Goal: Answer question/provide support

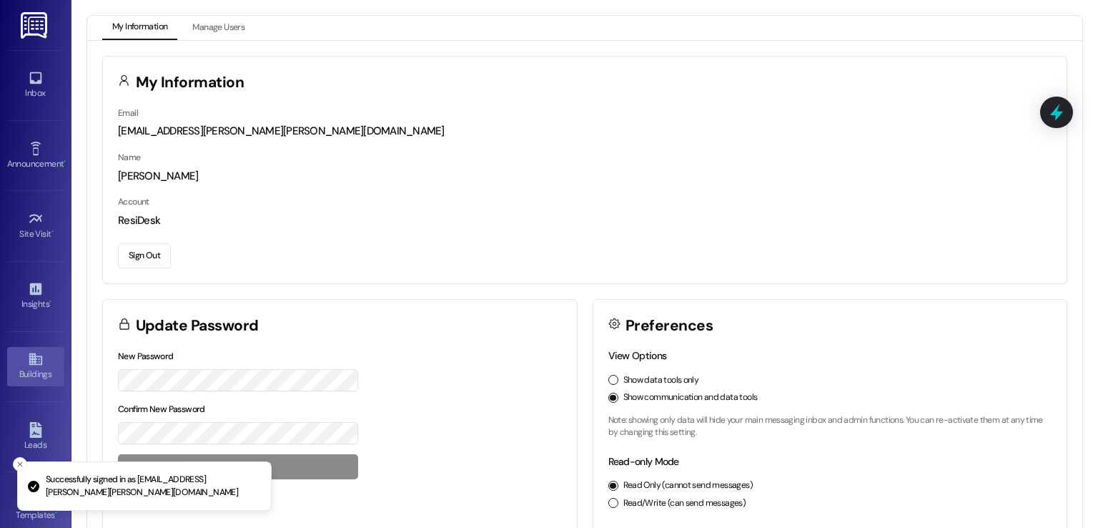
click at [28, 364] on icon at bounding box center [36, 359] width 16 height 16
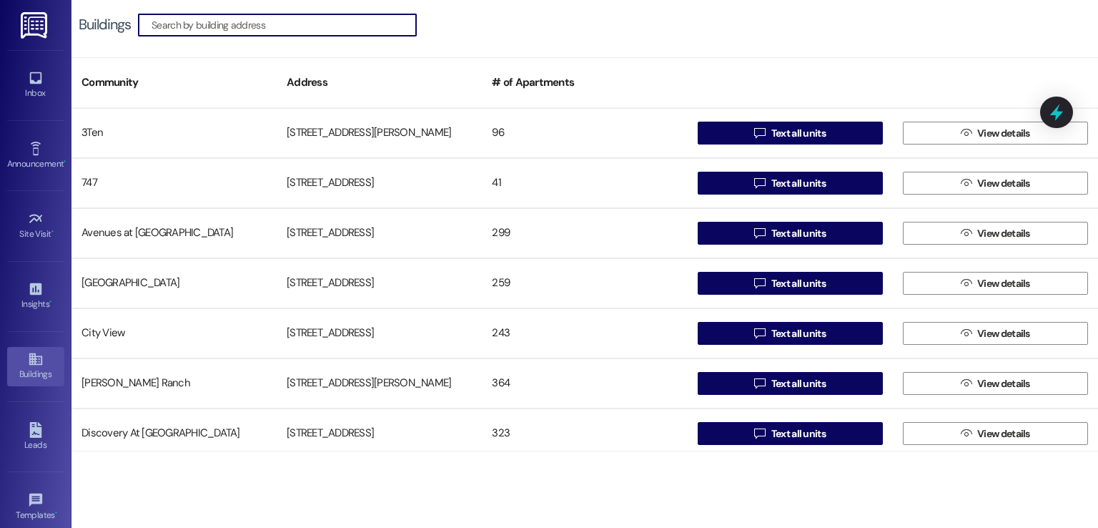
click at [243, 26] on input at bounding box center [284, 25] width 265 height 20
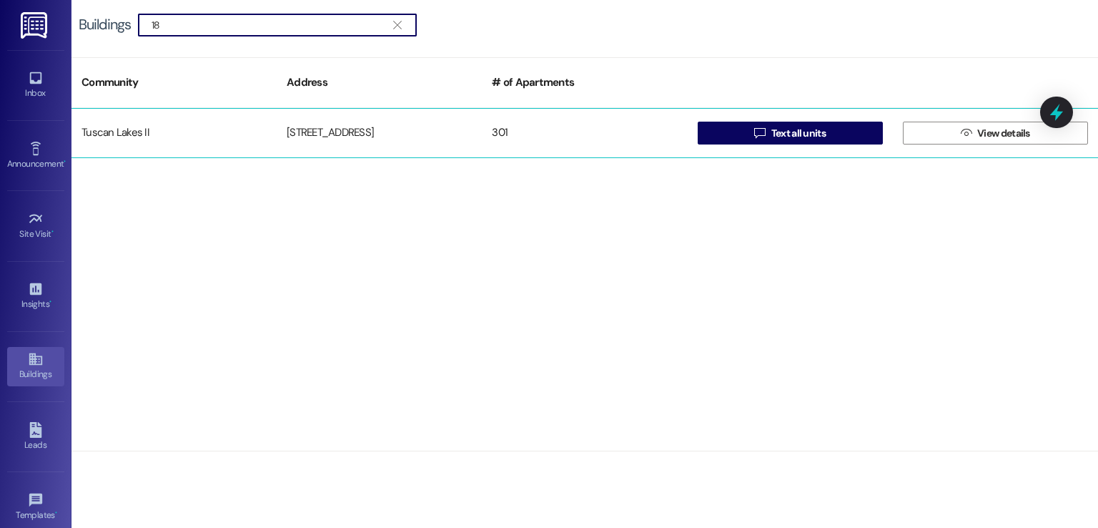
type input "18"
click at [345, 144] on div "1805 S Egret Bay Blvd" at bounding box center [379, 133] width 205 height 29
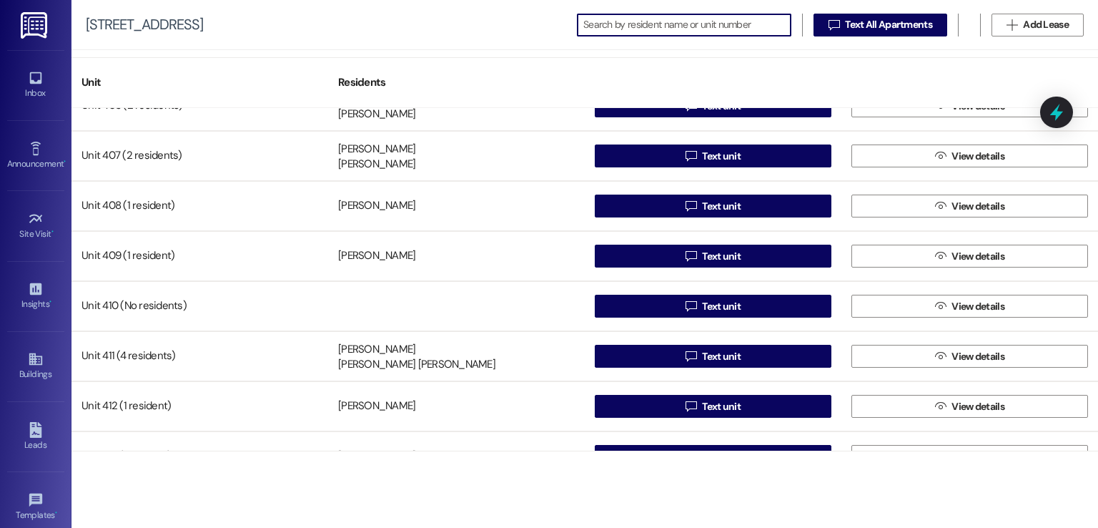
scroll to position [2002, 0]
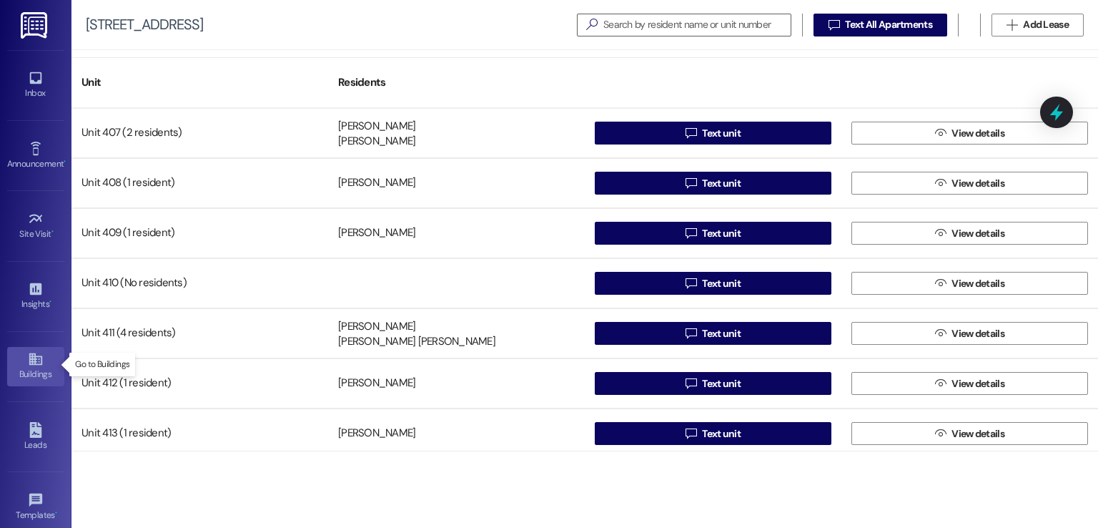
click at [32, 368] on div "Buildings" at bounding box center [36, 374] width 72 height 14
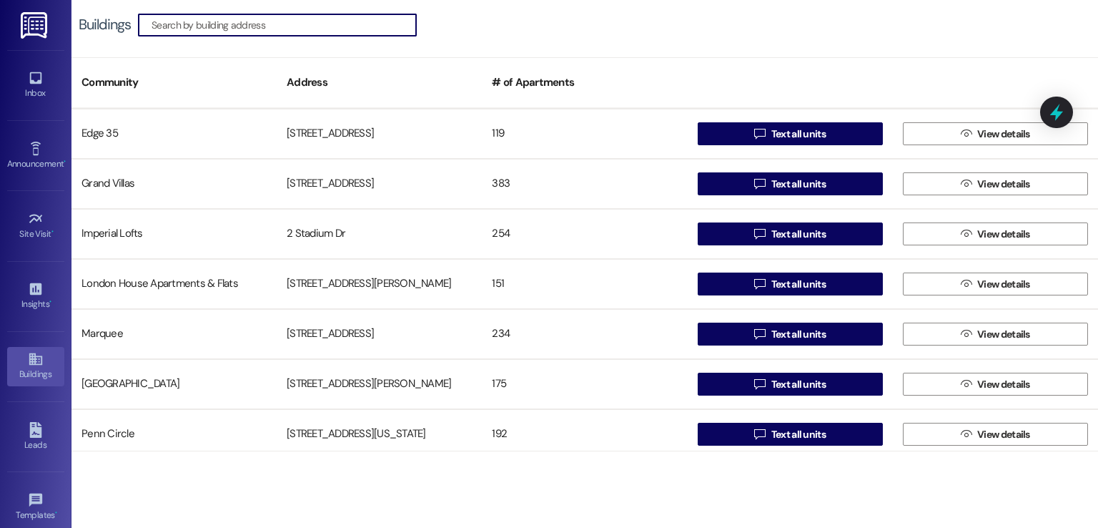
scroll to position [358, 0]
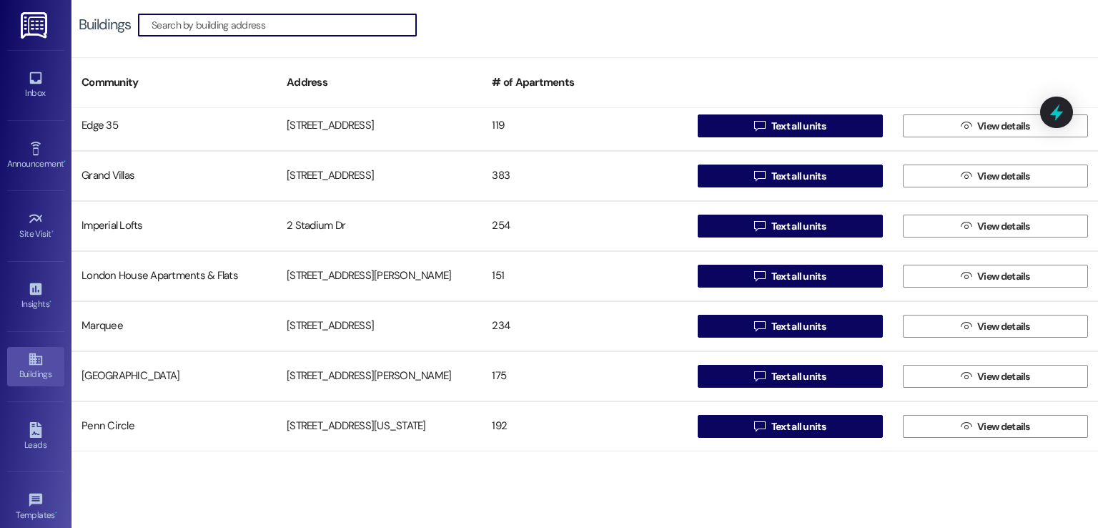
click at [364, 22] on input at bounding box center [284, 25] width 265 height 20
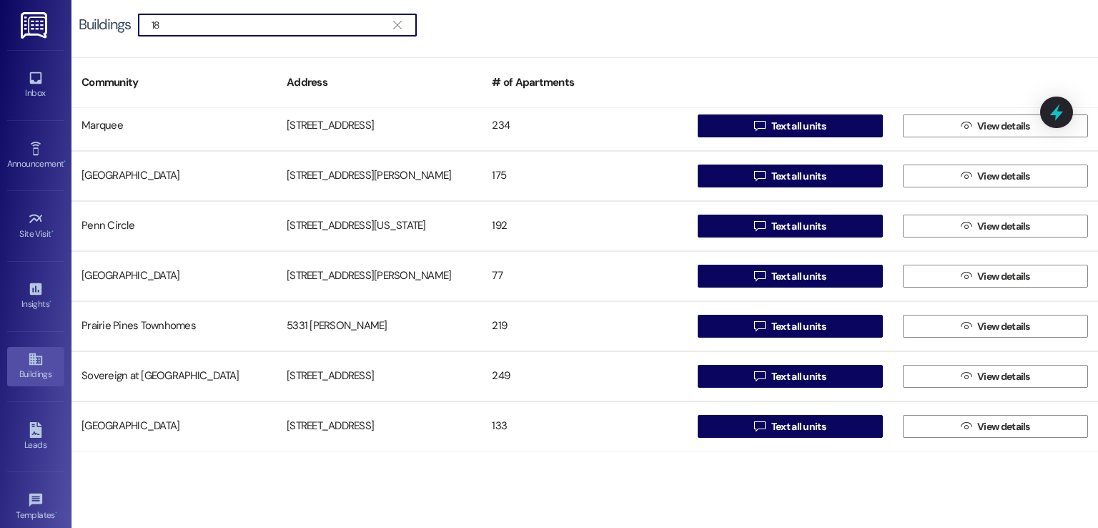
scroll to position [0, 0]
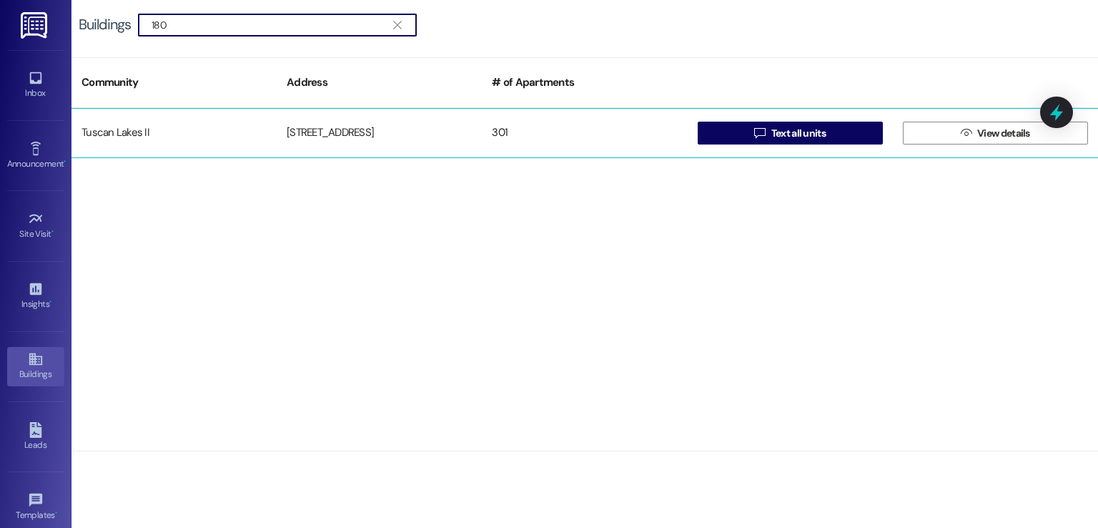
type input "180"
click at [374, 124] on div "1805 S Egret Bay Blvd" at bounding box center [379, 133] width 205 height 29
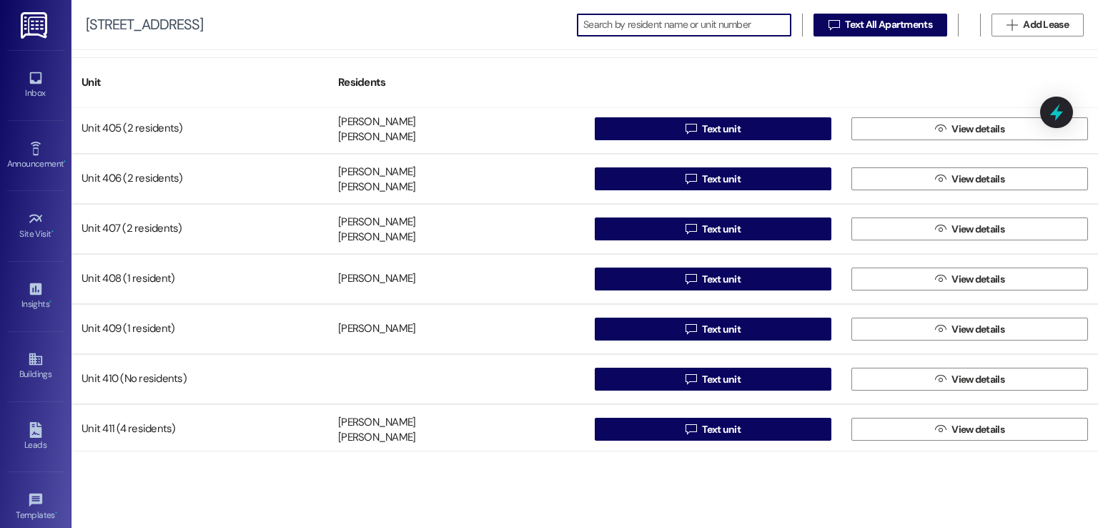
scroll to position [1931, 0]
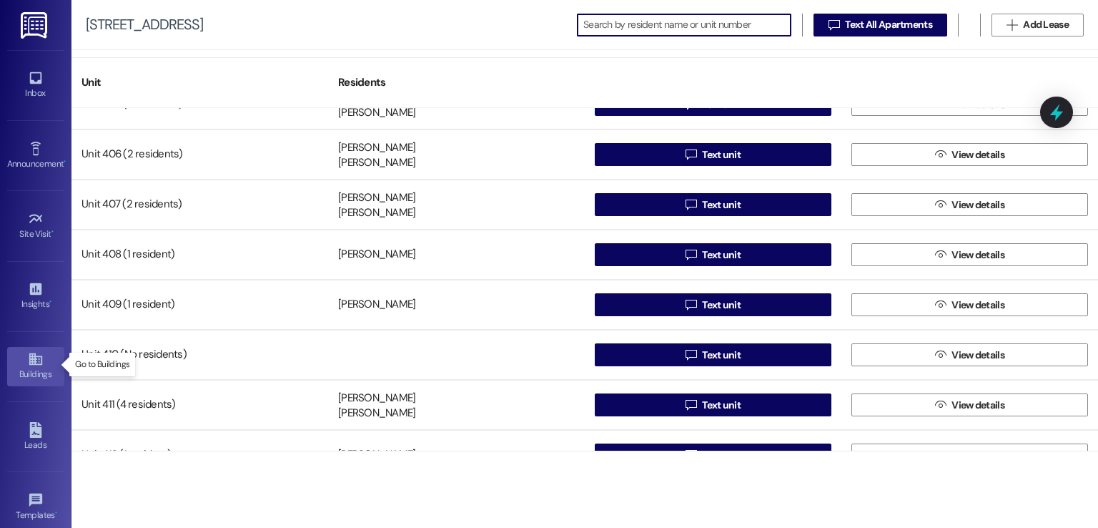
click at [23, 359] on link "Buildings" at bounding box center [35, 366] width 57 height 39
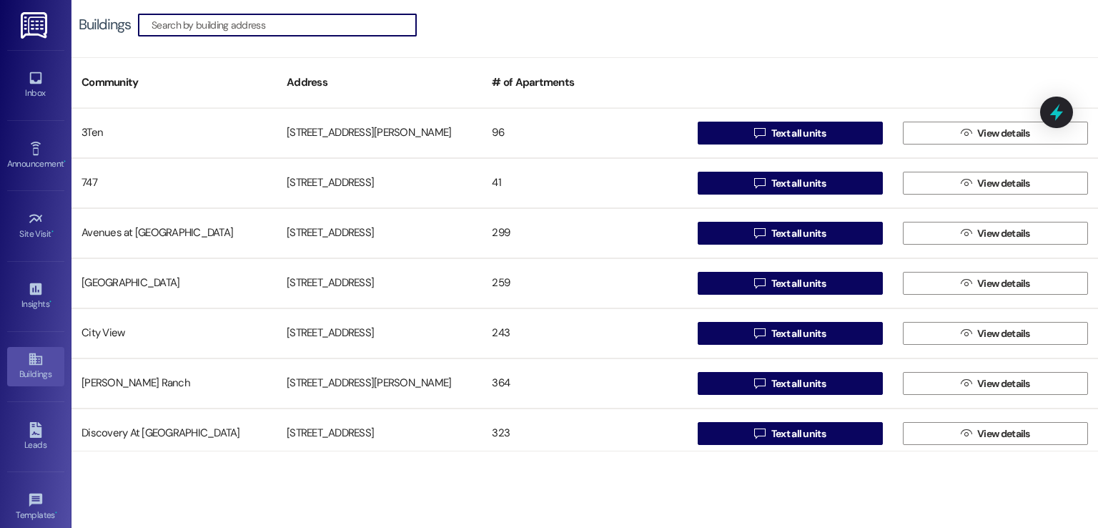
click at [285, 26] on input at bounding box center [284, 25] width 265 height 20
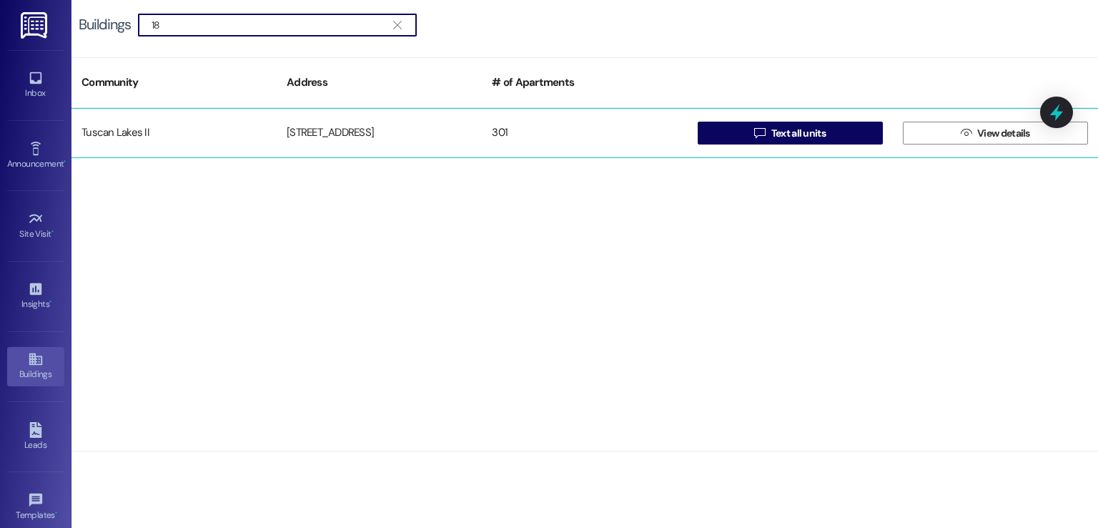
type input "18"
click at [314, 125] on div "1805 S Egret Bay Blvd" at bounding box center [379, 133] width 205 height 29
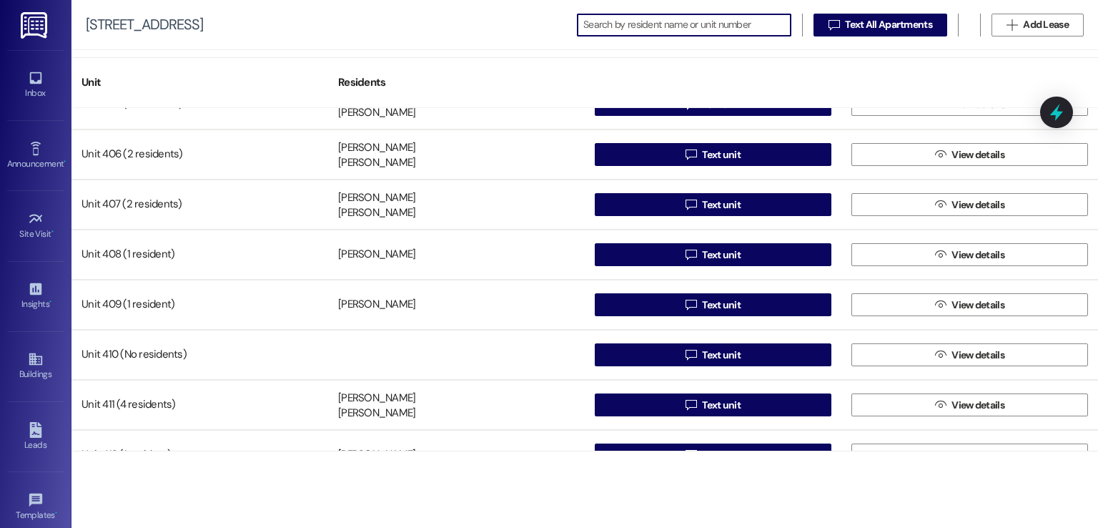
scroll to position [2002, 0]
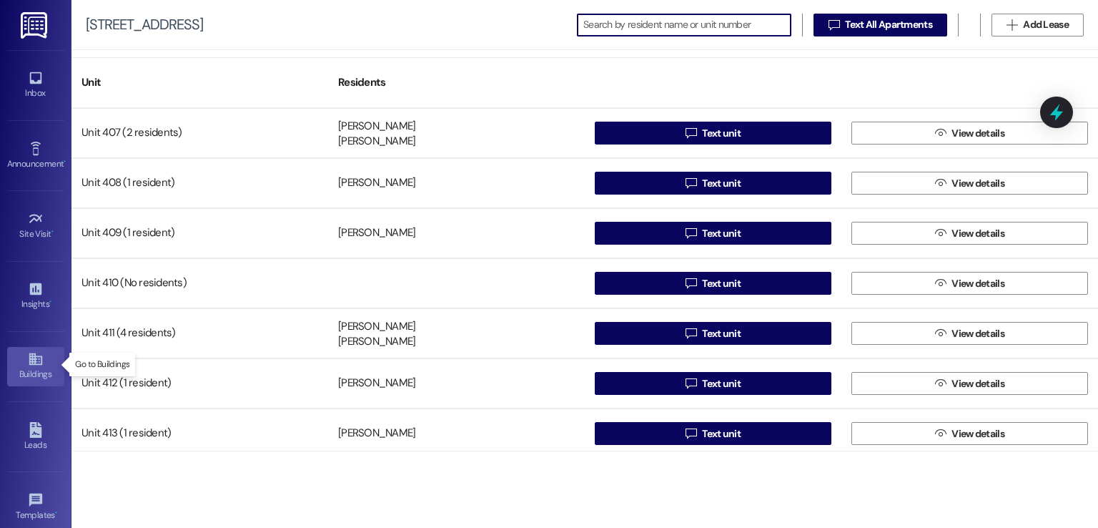
click at [31, 368] on div "Buildings" at bounding box center [36, 374] width 72 height 14
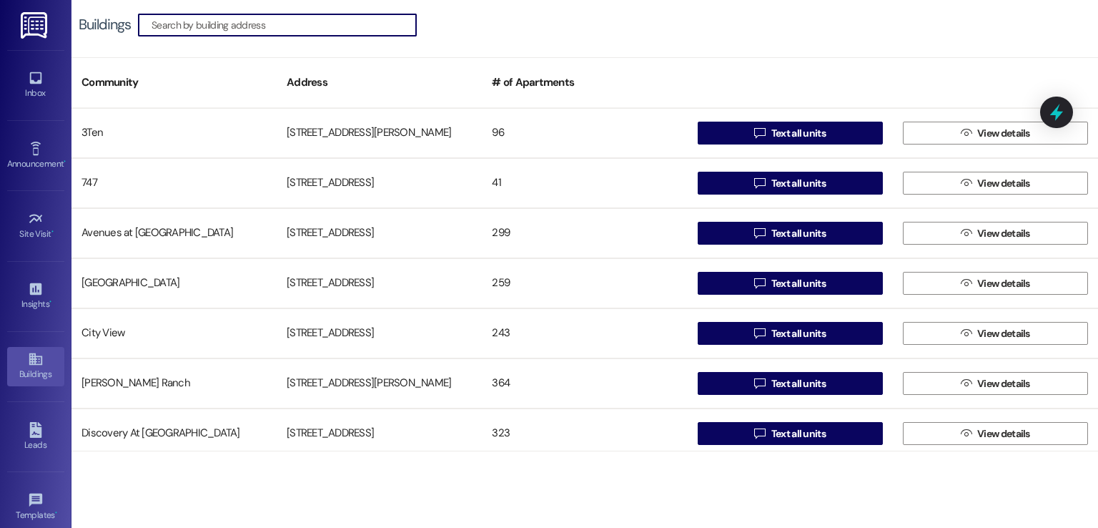
click at [318, 24] on input at bounding box center [284, 25] width 265 height 20
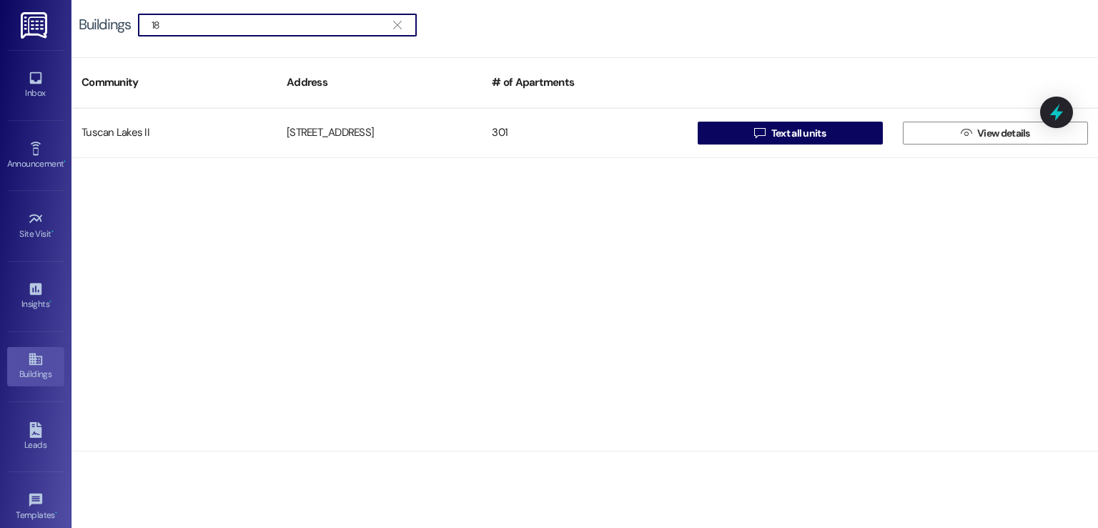
type input "18"
click at [416, 159] on div "Tuscan Lakes II 1805 S Egret Bay Blvd 301  Text all units  View details" at bounding box center [585, 279] width 1027 height 342
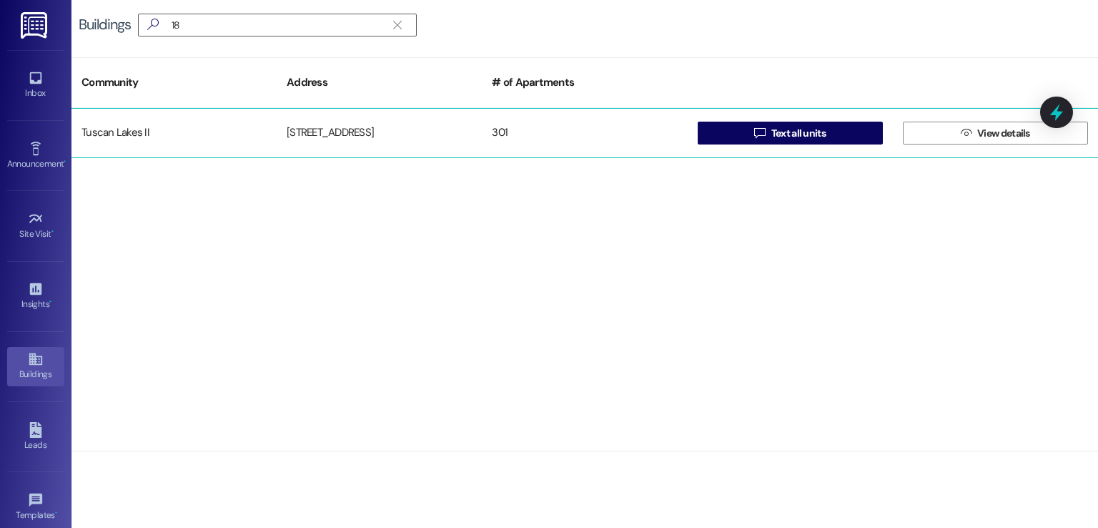
click at [416, 139] on div "1805 S Egret Bay Blvd" at bounding box center [379, 133] width 205 height 29
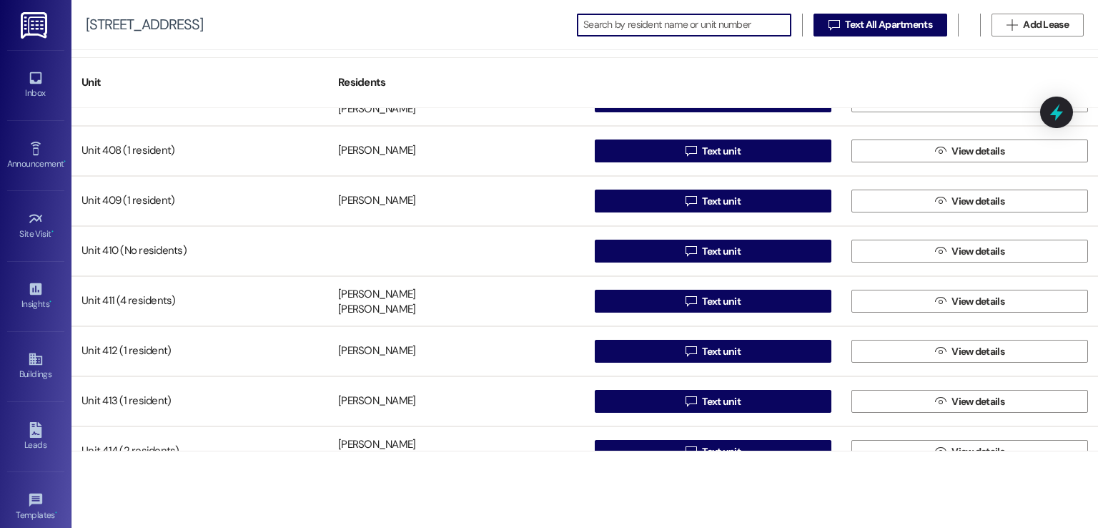
scroll to position [2002, 0]
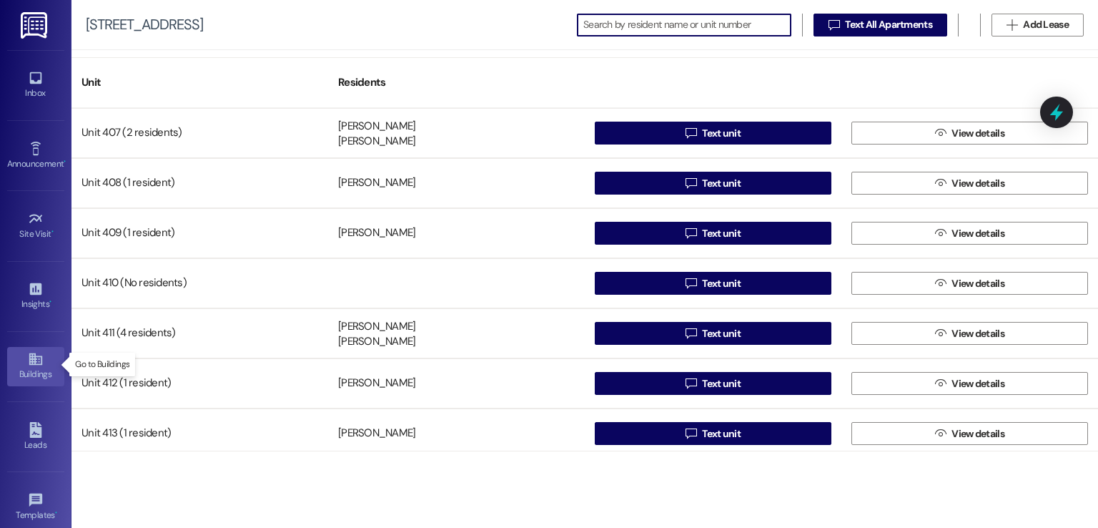
click at [29, 359] on icon at bounding box center [35, 359] width 13 height 12
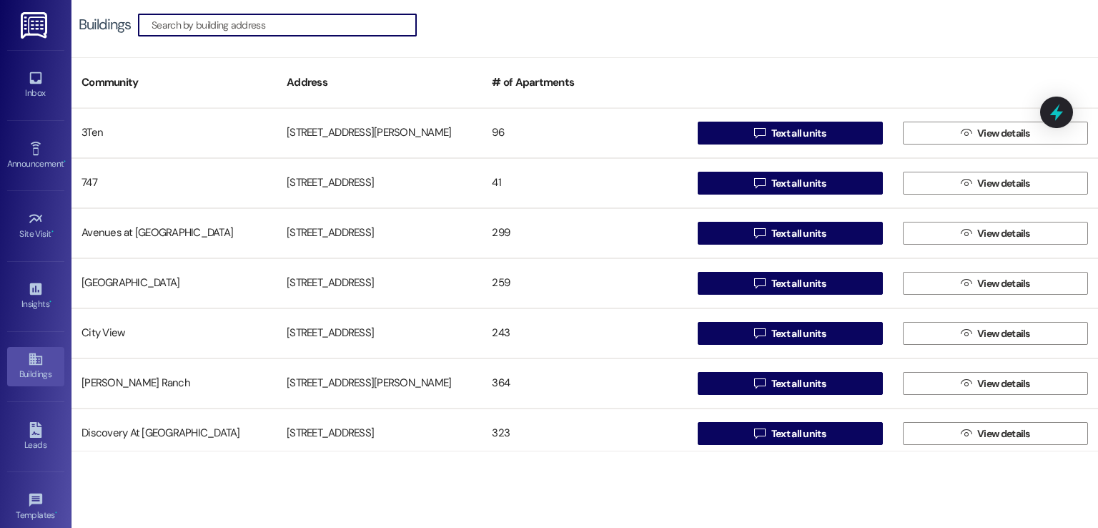
click at [280, 22] on input at bounding box center [284, 25] width 265 height 20
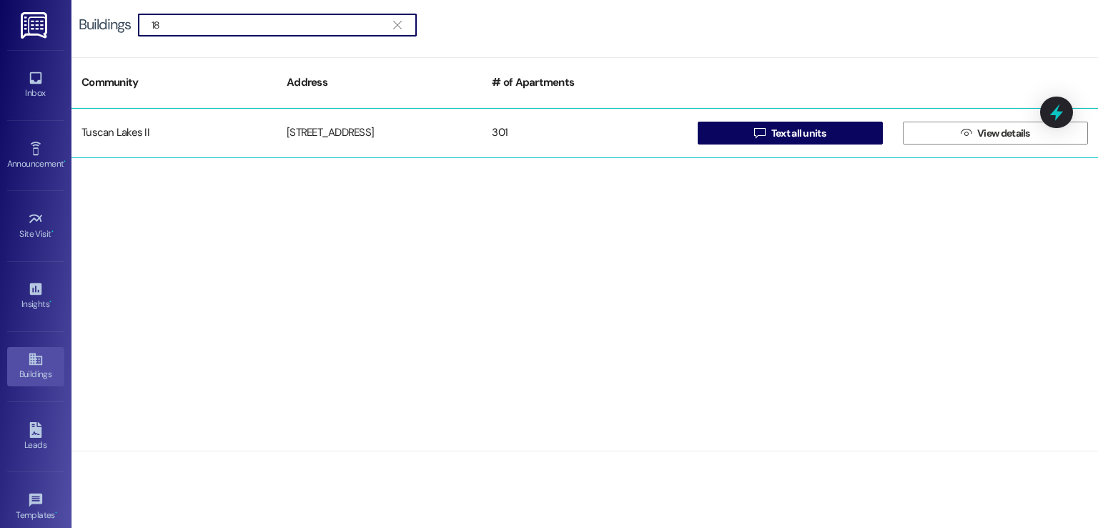
type input "18"
click at [374, 128] on div "1805 S Egret Bay Blvd" at bounding box center [379, 133] width 205 height 29
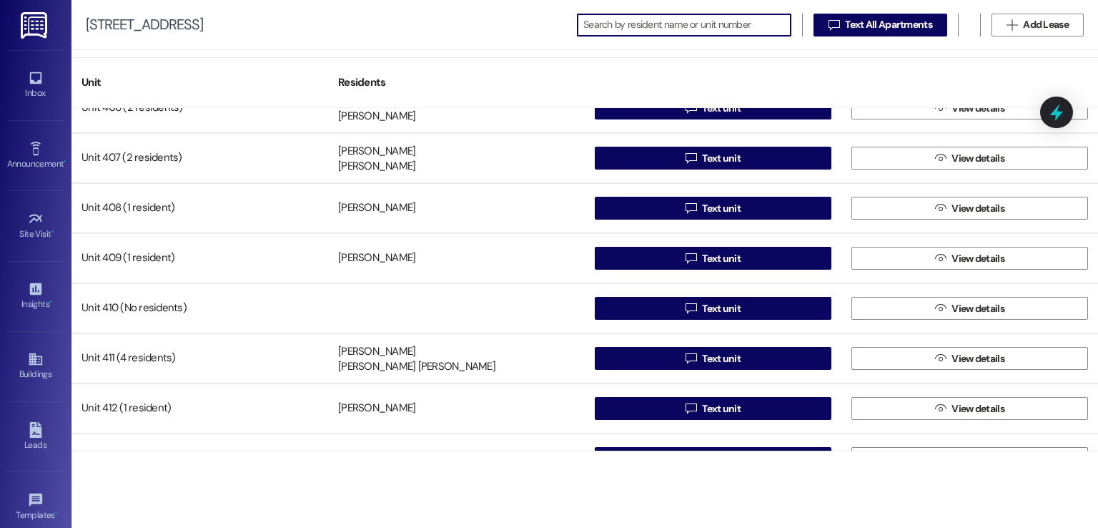
scroll to position [2002, 0]
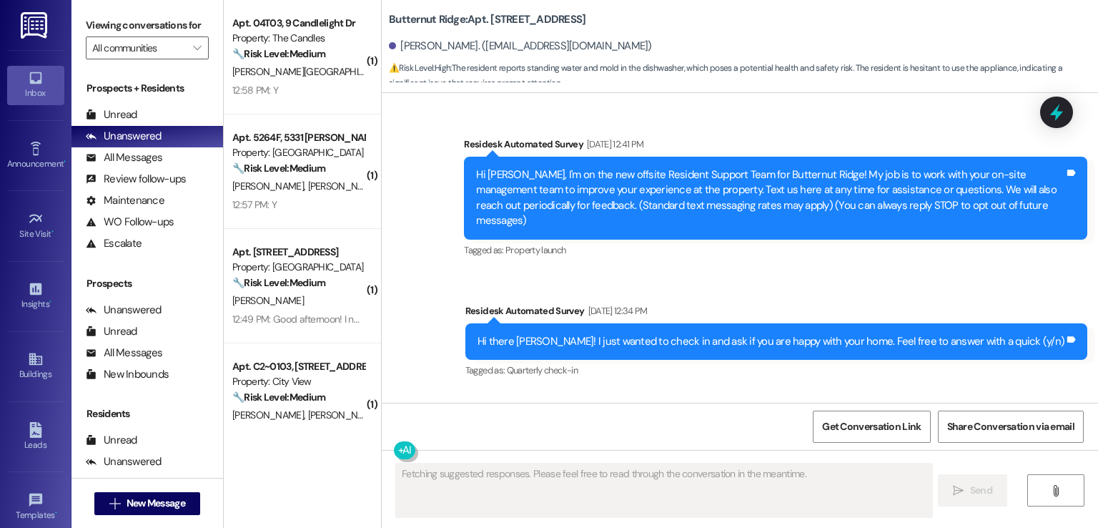
scroll to position [3145, 0]
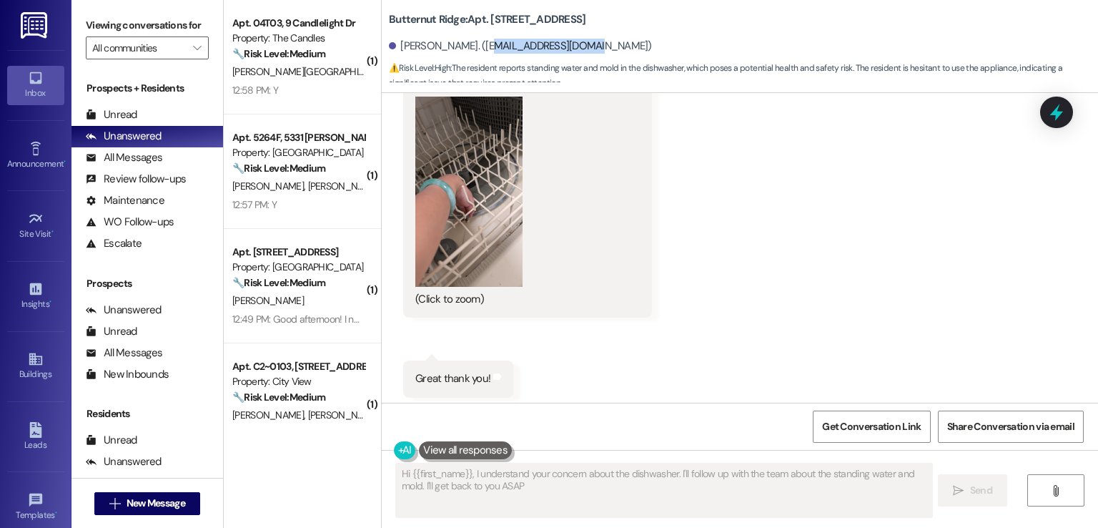
type textarea "Hi {{first_name}}, I understand your concern about the dishwasher. I'll follow …"
drag, startPoint x: 572, startPoint y: 46, endPoint x: 464, endPoint y: 44, distance: 108.0
click at [464, 44] on div "[PERSON_NAME]. ([EMAIL_ADDRESS][DOMAIN_NAME])" at bounding box center [520, 46] width 263 height 15
copy div "[EMAIL_ADDRESS][DOMAIN_NAME]"
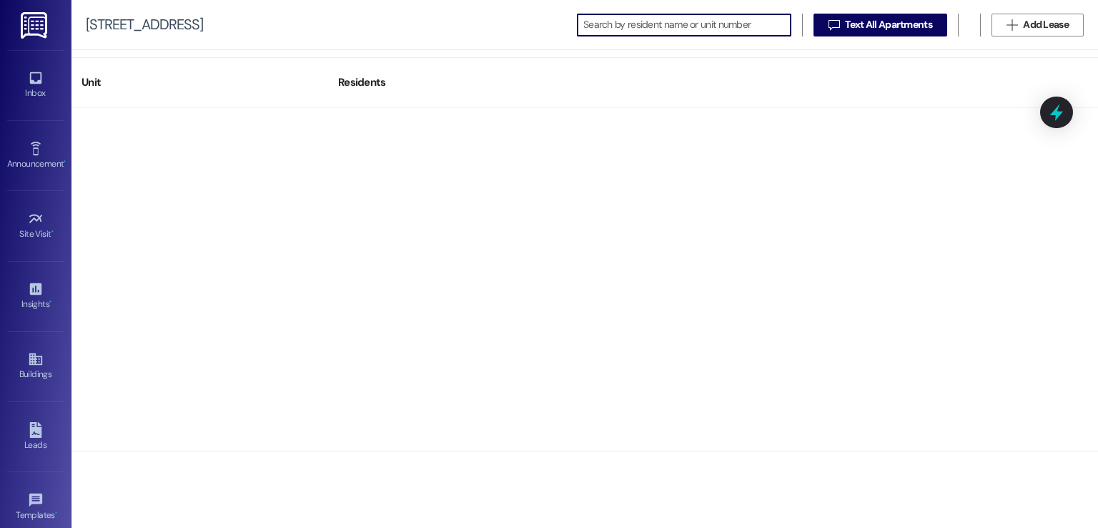
scroll to position [2002, 0]
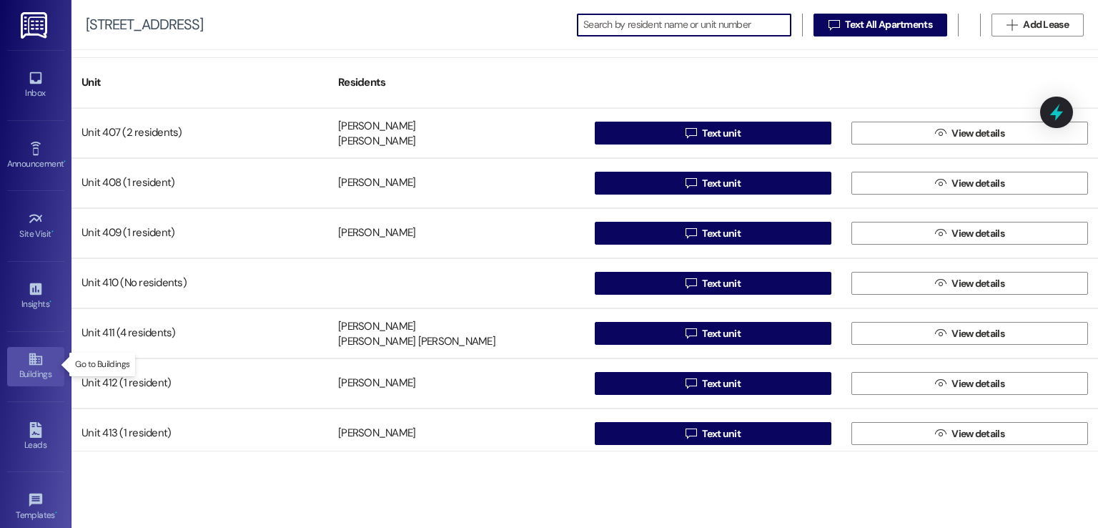
click at [30, 372] on div "Buildings" at bounding box center [36, 374] width 72 height 14
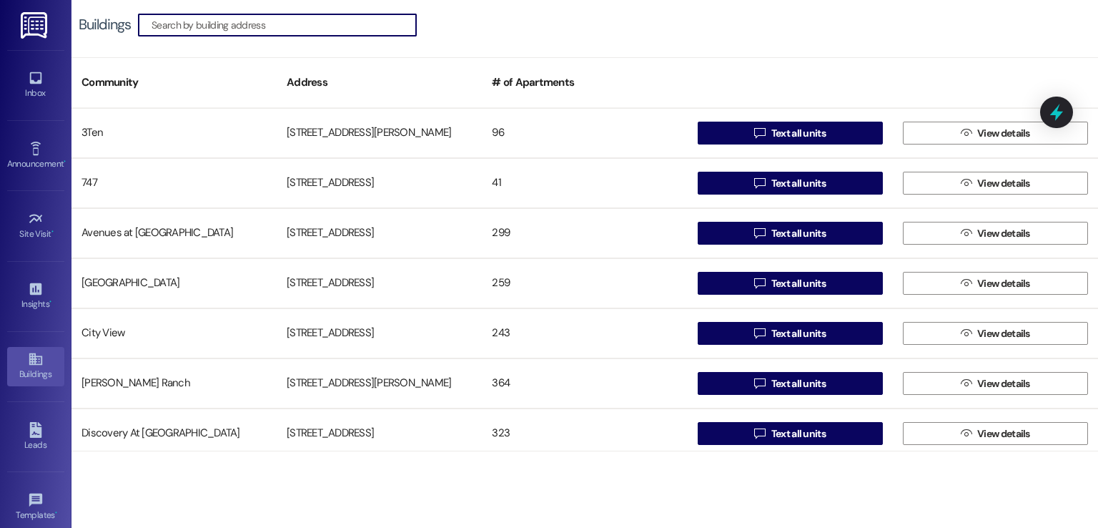
click at [252, 24] on input at bounding box center [284, 25] width 265 height 20
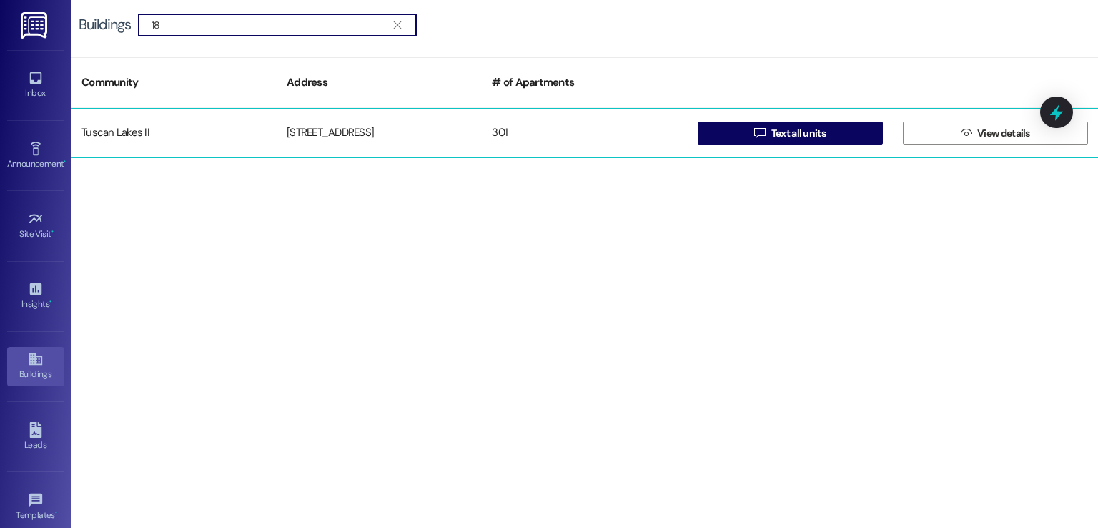
type input "18"
click at [355, 119] on div "1805 S Egret Bay Blvd" at bounding box center [379, 133] width 205 height 29
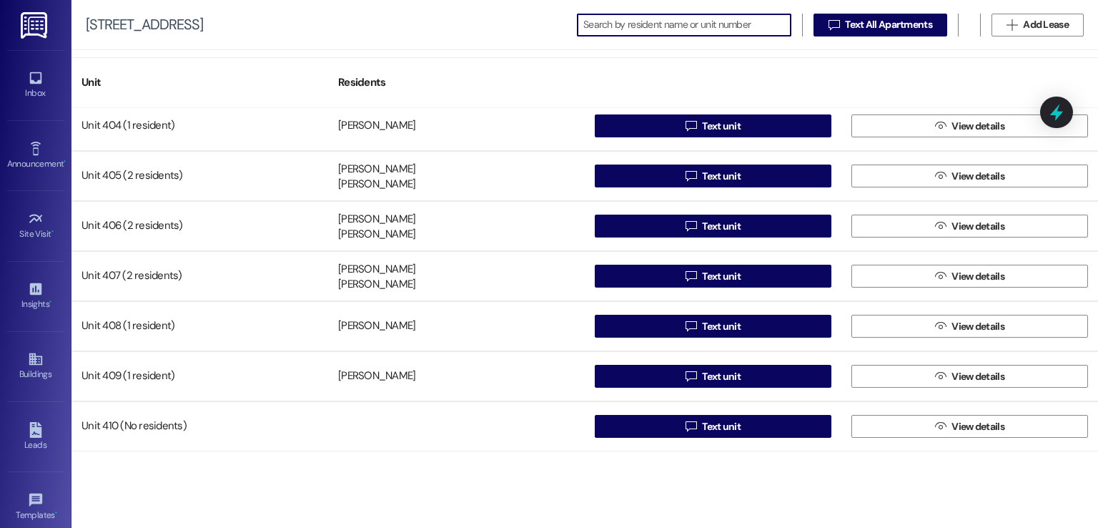
scroll to position [1931, 0]
